Goal: Navigation & Orientation: Find specific page/section

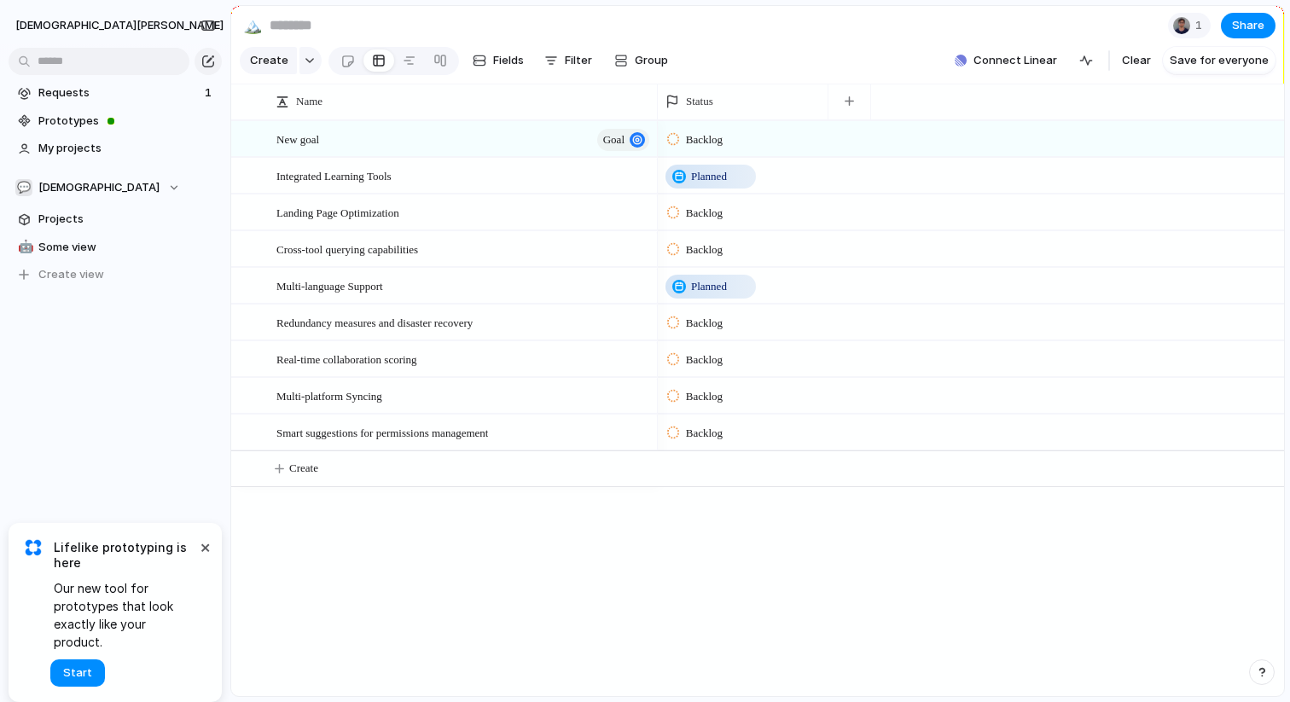
click at [131, 403] on div "Requests 1 Prototypes My projects 💬 [DEMOGRAPHIC_DATA] Projects 🤖 Some view To …" at bounding box center [115, 213] width 230 height 426
